Goal: Contribute content: Add original content to the website for others to see

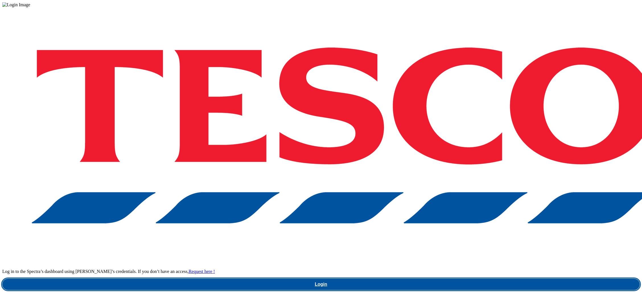
click at [487, 279] on link "Login" at bounding box center [320, 284] width 637 height 11
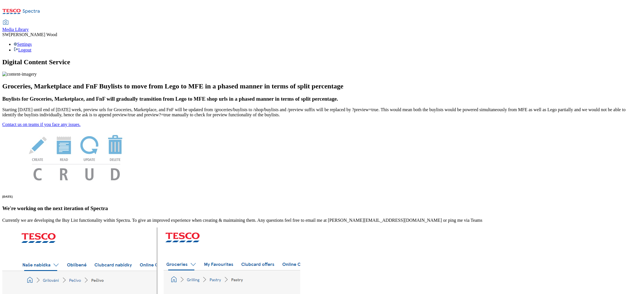
click at [29, 27] on div "Media Library" at bounding box center [15, 29] width 26 height 5
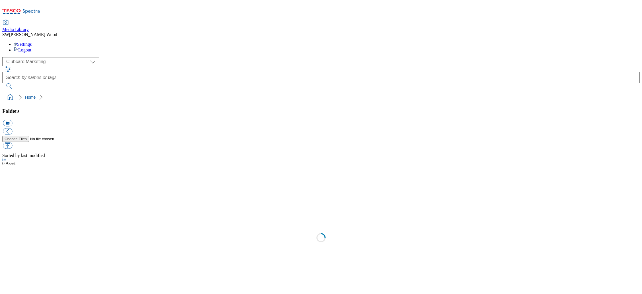
scroll to position [1, 0]
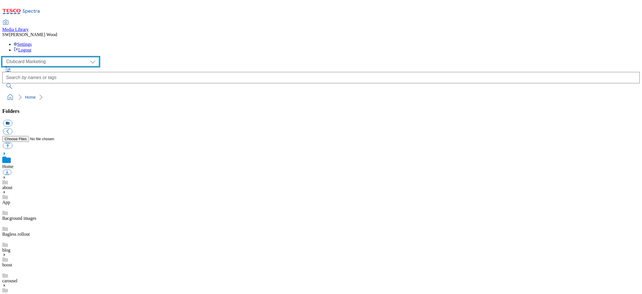
select select "flare-homepage"
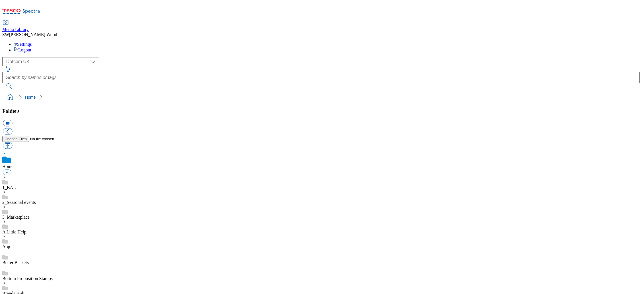
click at [16, 185] on link "1_BAU" at bounding box center [9, 187] width 14 height 5
click at [5, 170] on use at bounding box center [4, 171] width 1 height 3
click at [23, 216] on link "Home Page" at bounding box center [12, 218] width 21 height 5
click at [6, 200] on icon at bounding box center [4, 202] width 4 height 4
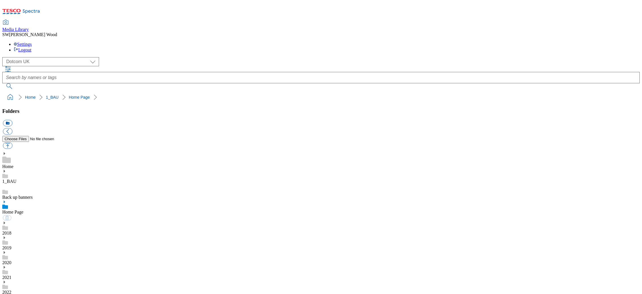
click at [6, 200] on icon at bounding box center [4, 202] width 4 height 4
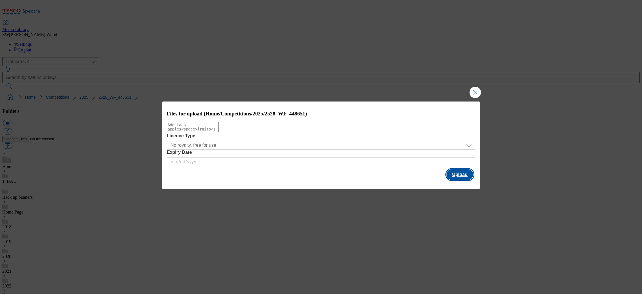
click at [462, 176] on button "Upload" at bounding box center [459, 174] width 27 height 11
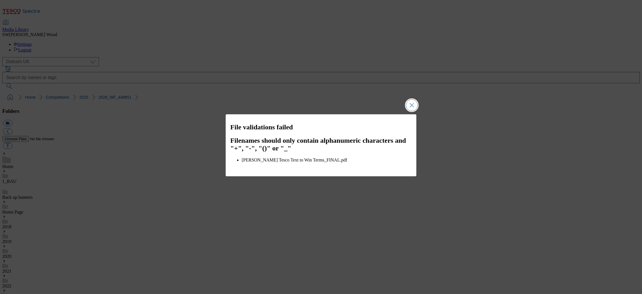
click at [412, 104] on button "Close Modal" at bounding box center [411, 105] width 11 height 11
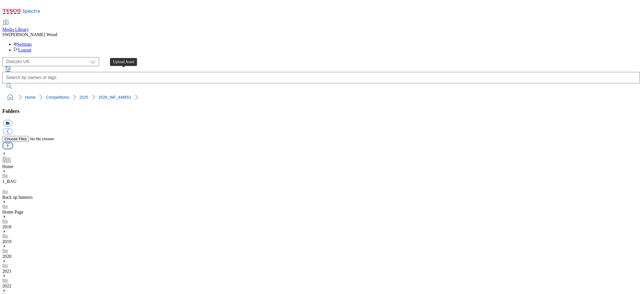
click at [12, 142] on button "button" at bounding box center [7, 145] width 9 height 7
type input "C:\fakepath\Felix Tesco Text to Win Terms_FINAL.pdf"
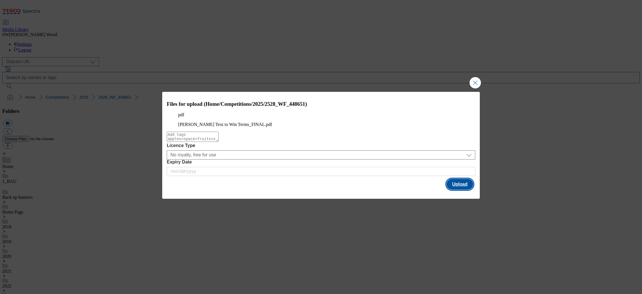
click at [460, 188] on button "Upload" at bounding box center [459, 184] width 27 height 11
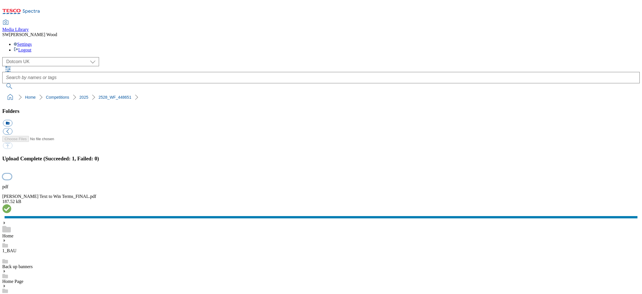
click at [11, 174] on button "button" at bounding box center [7, 176] width 9 height 5
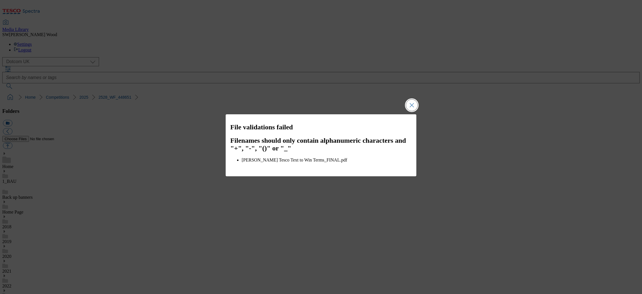
click at [413, 109] on button "Close Modal" at bounding box center [411, 105] width 11 height 11
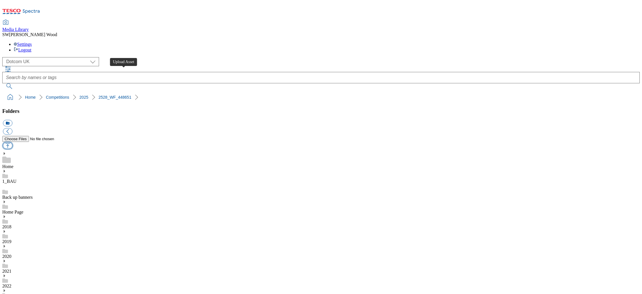
click at [12, 142] on button "button" at bounding box center [7, 145] width 9 height 7
type input "C:\fakepath\Jack Daniels Tesco Text to Win Terms_FINAL.pdf"
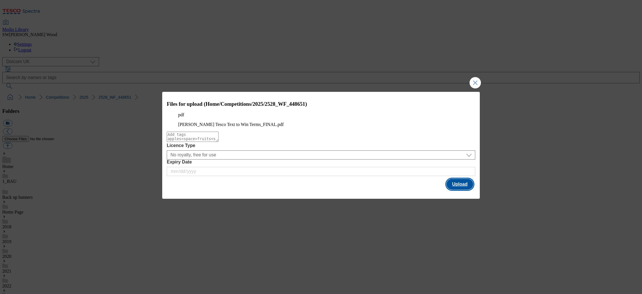
click at [457, 190] on button "Upload" at bounding box center [459, 184] width 27 height 11
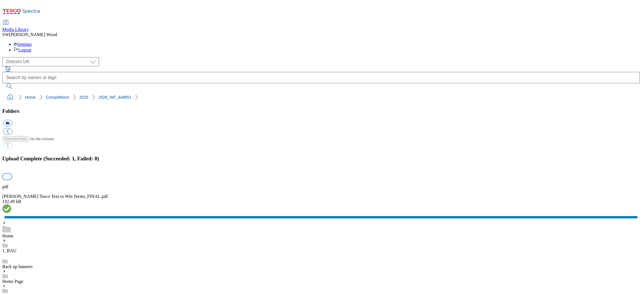
click at [11, 174] on button "button" at bounding box center [7, 176] width 9 height 5
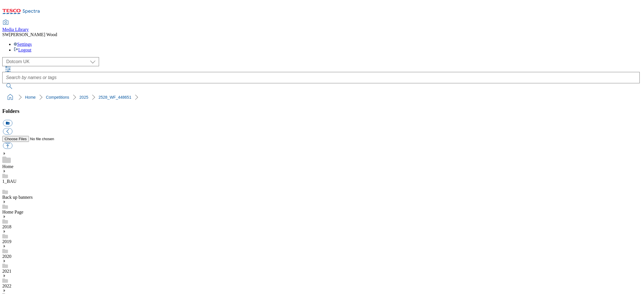
drag, startPoint x: 308, startPoint y: 214, endPoint x: 304, endPoint y: 213, distance: 4.0
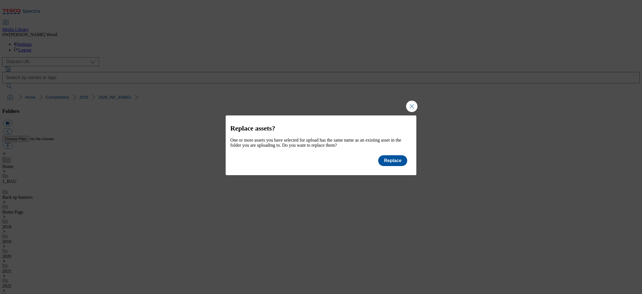
scroll to position [0, 0]
click at [411, 101] on button "Close Modal" at bounding box center [411, 106] width 11 height 11
